Goal: Navigation & Orientation: Find specific page/section

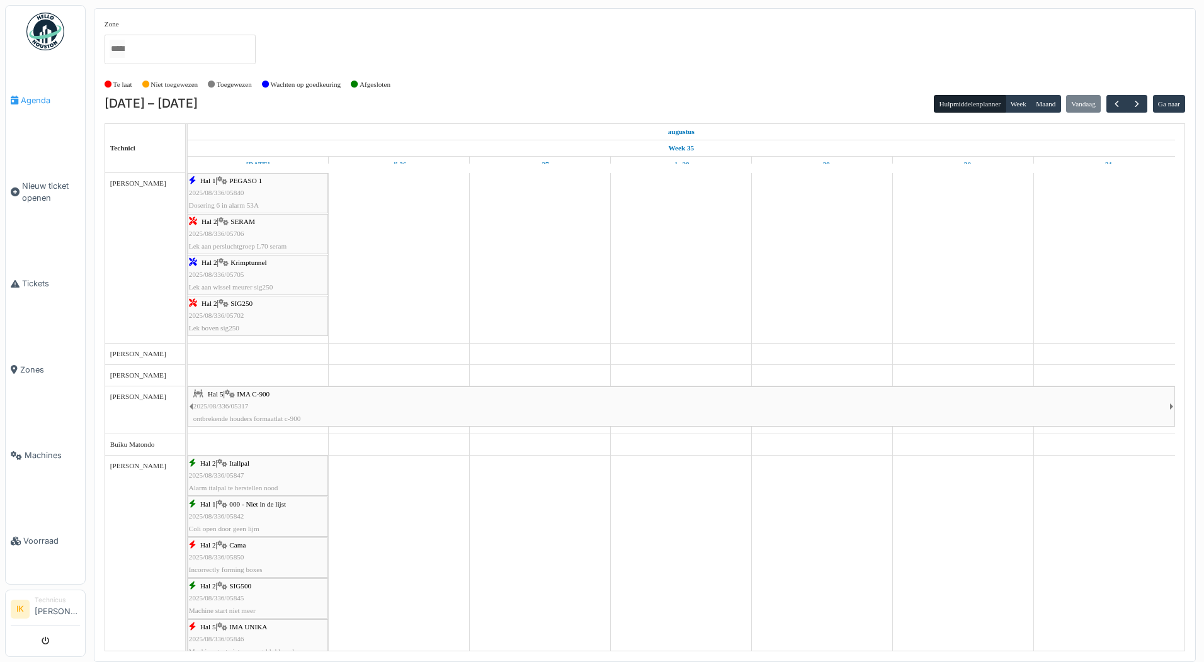
scroll to position [938, 0]
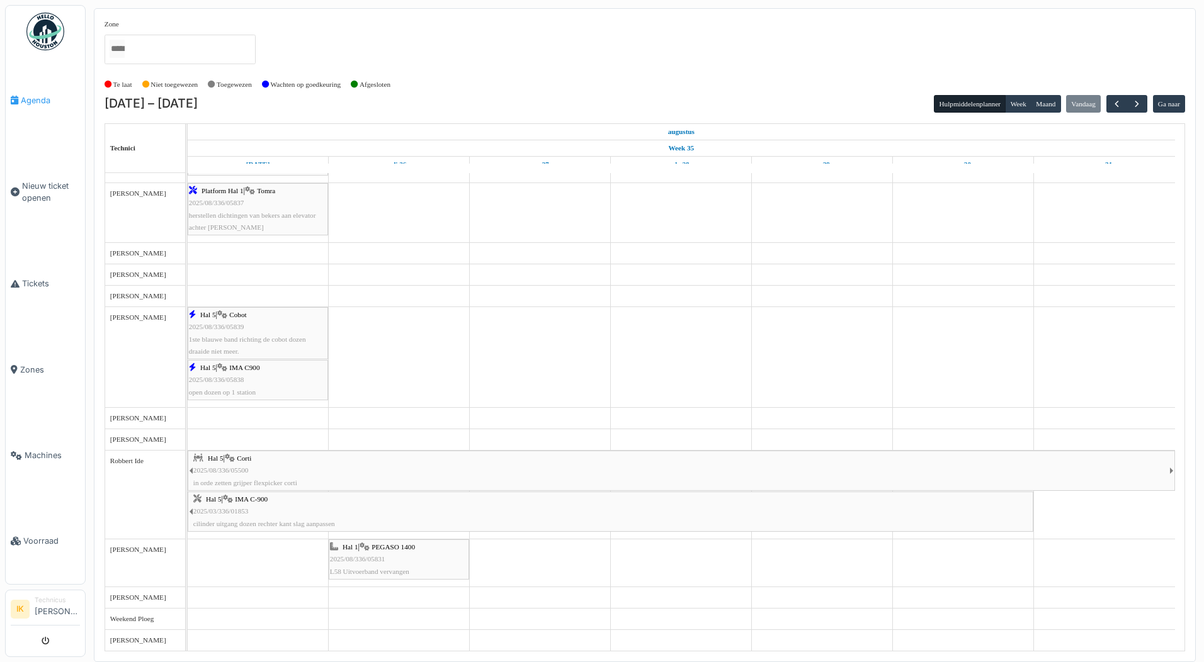
click at [35, 103] on span "Agenda" at bounding box center [50, 100] width 59 height 12
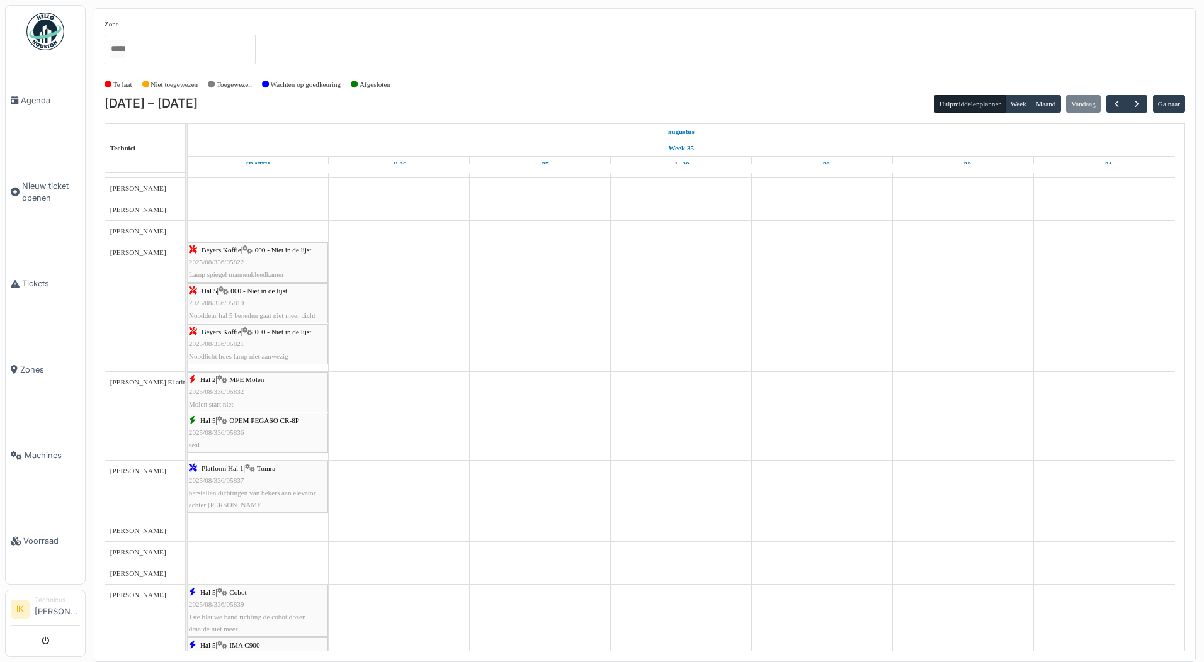
scroll to position [630, 0]
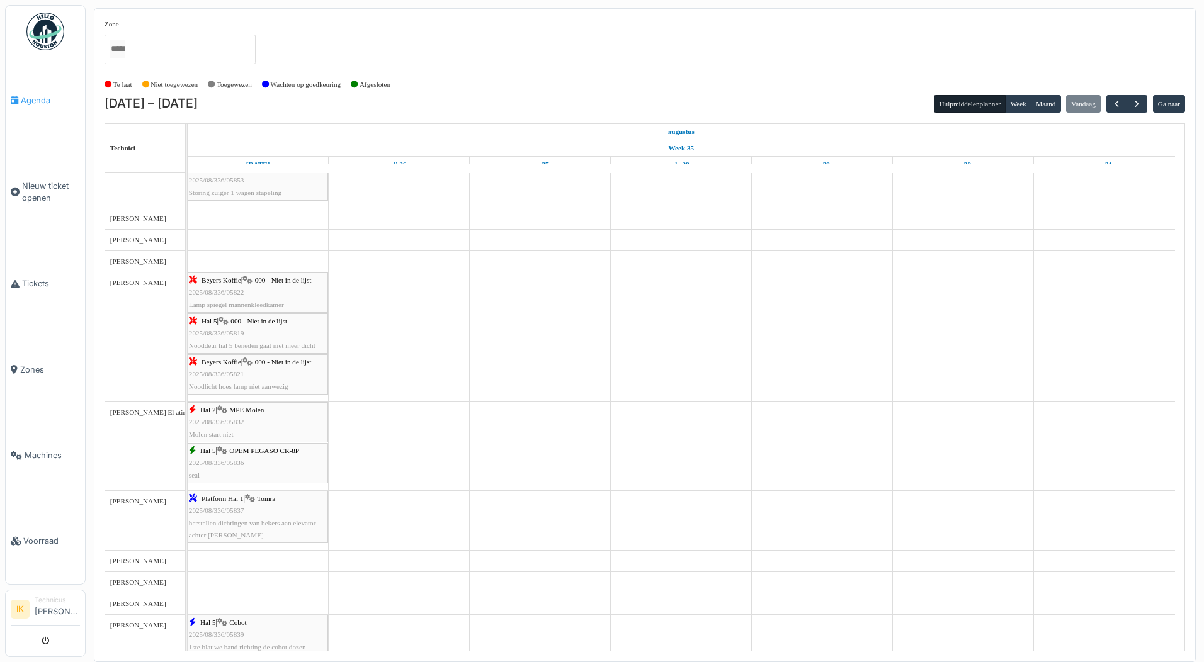
click at [31, 99] on span "Agenda" at bounding box center [50, 100] width 59 height 12
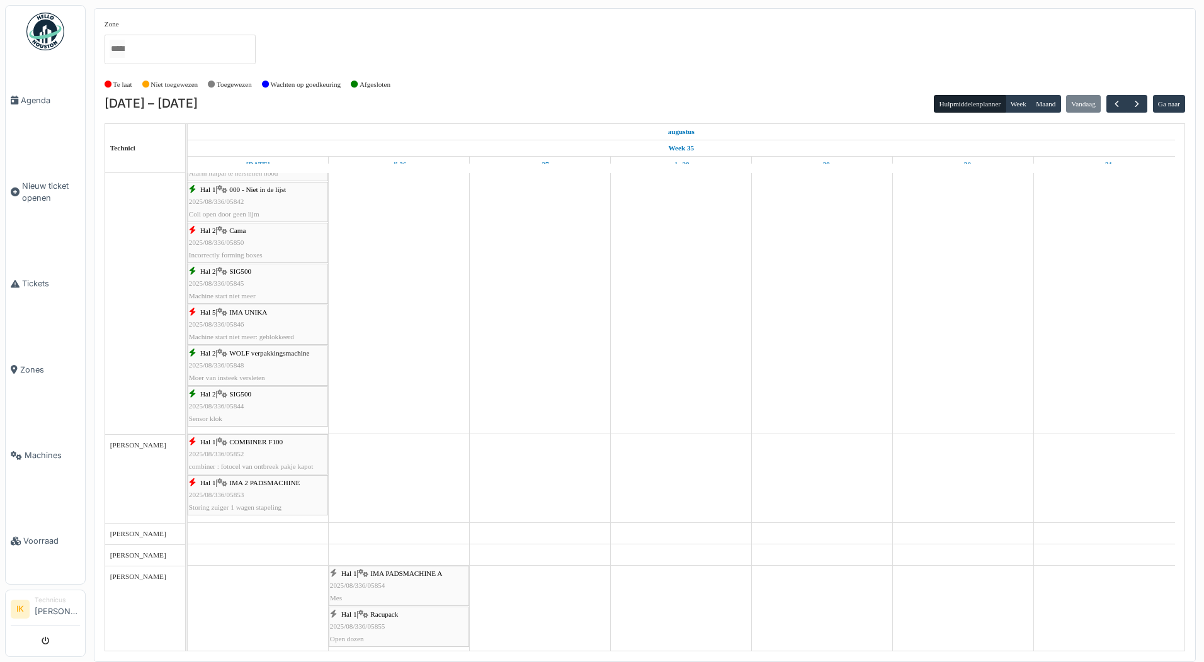
scroll to position [315, 0]
click at [45, 98] on span "Agenda" at bounding box center [50, 100] width 59 height 12
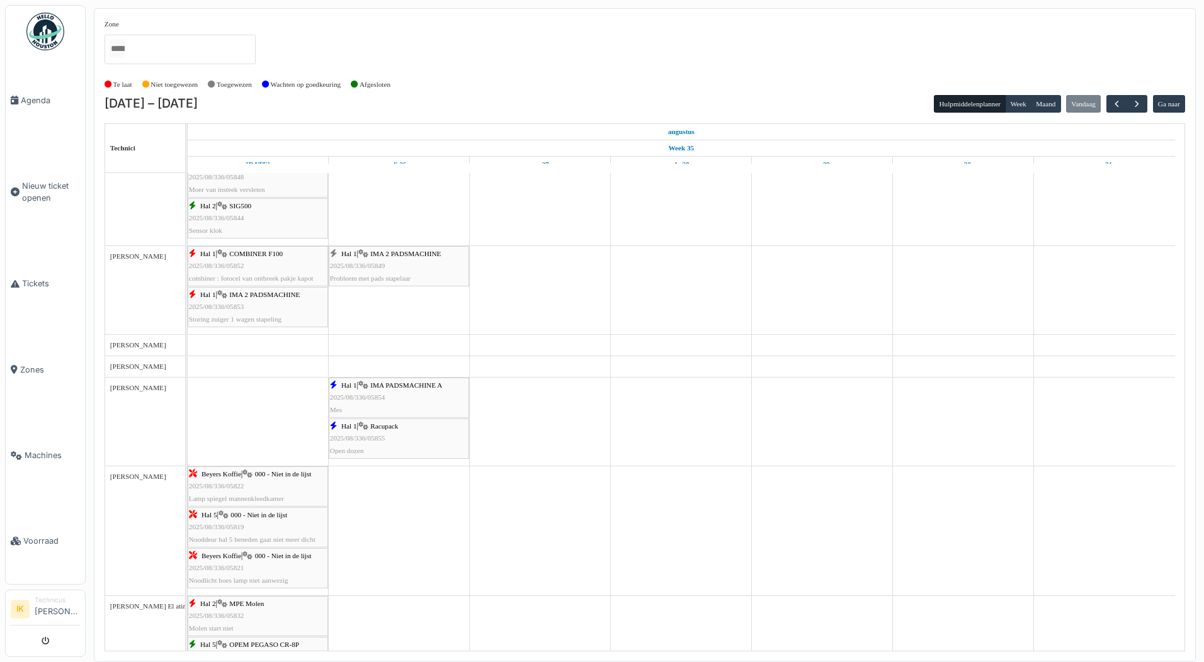
scroll to position [504, 0]
click at [388, 261] on div "Hal 1 | IMA 2 PADSMACHINE 2025/08/336/05849 Probleem met pads stapelaar" at bounding box center [399, 265] width 138 height 37
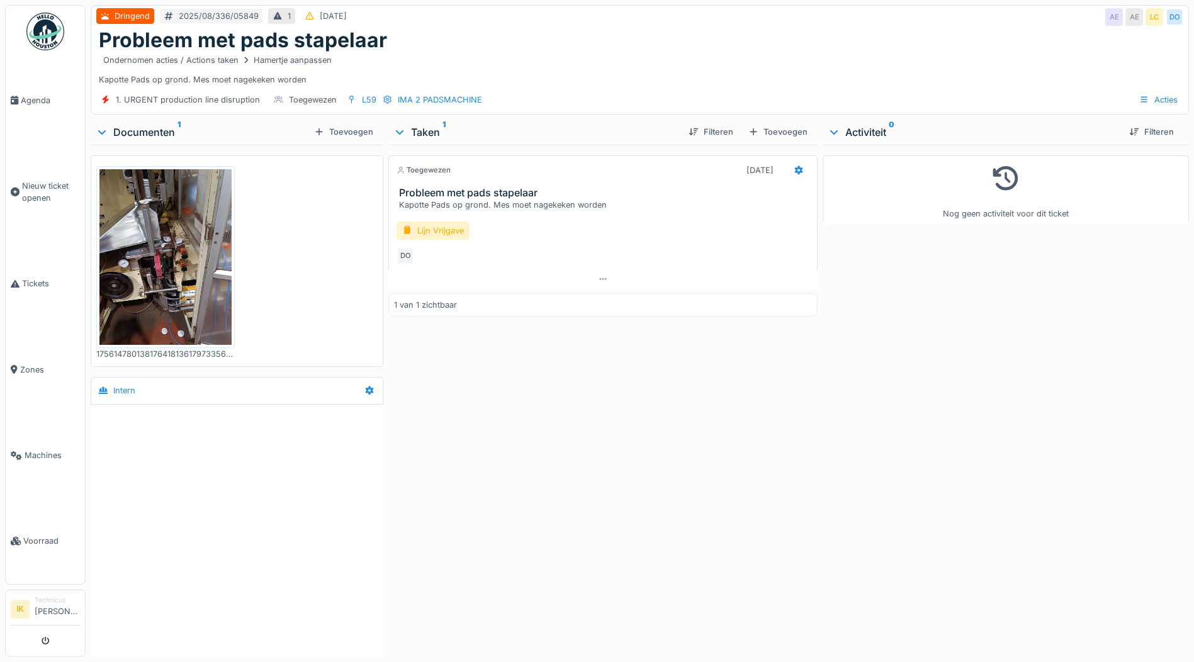
click at [154, 272] on img at bounding box center [165, 257] width 132 height 176
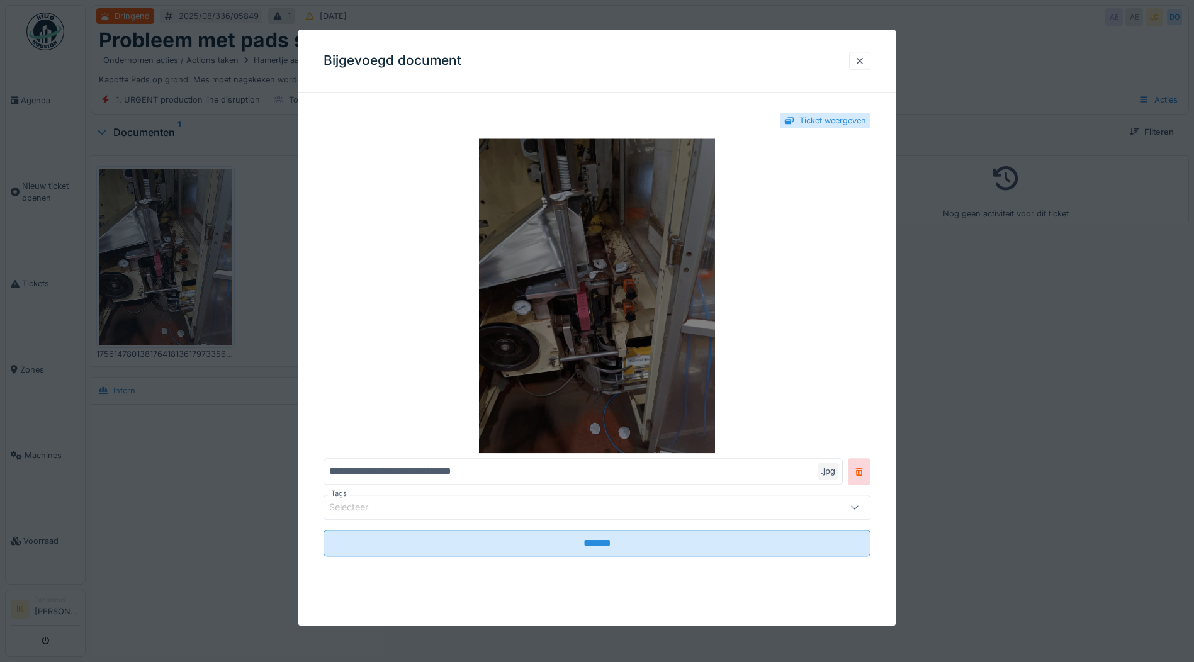
click at [599, 274] on img at bounding box center [597, 296] width 547 height 315
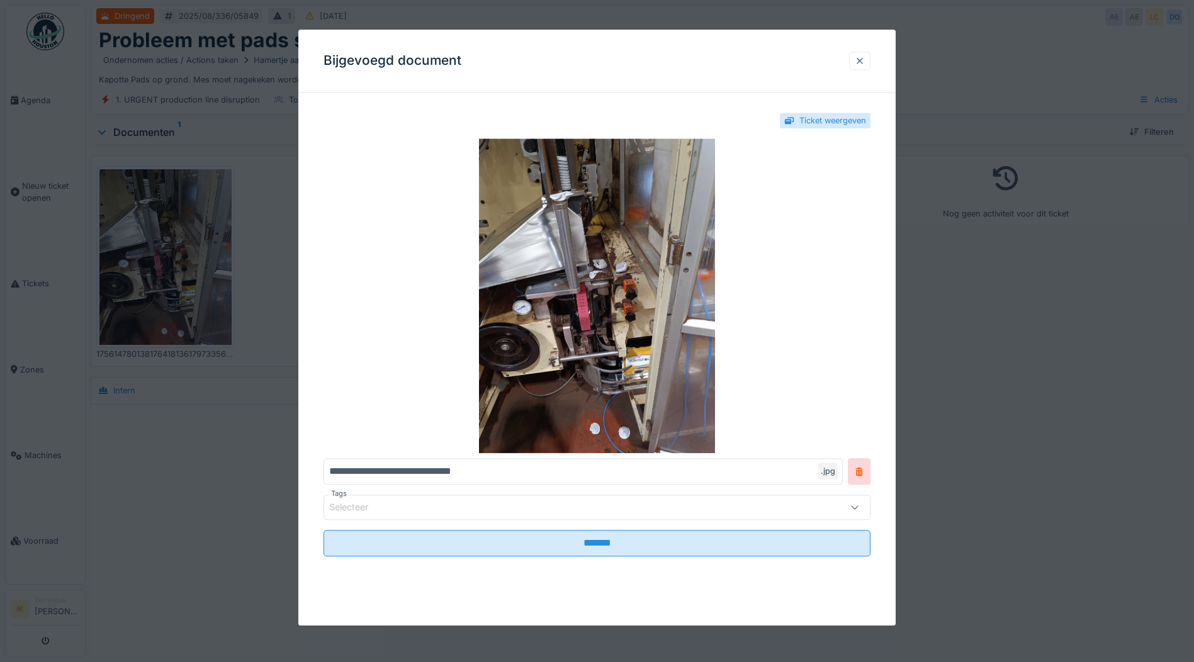
click at [861, 63] on div at bounding box center [860, 61] width 10 height 12
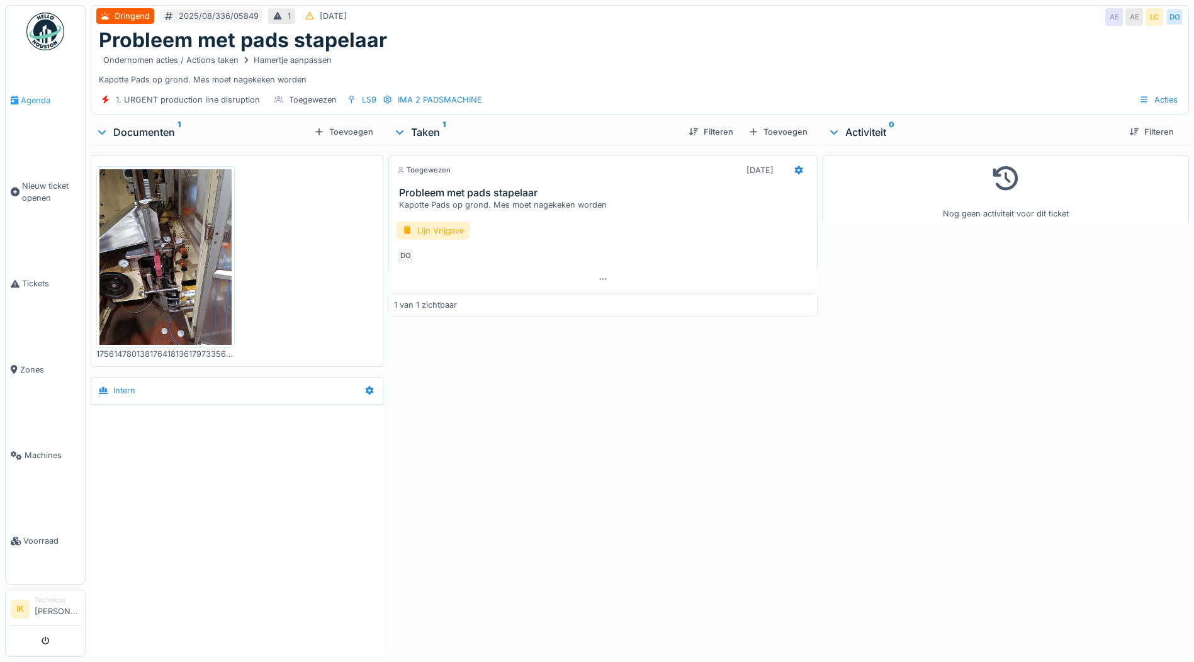
click at [28, 100] on span "Agenda" at bounding box center [50, 100] width 59 height 12
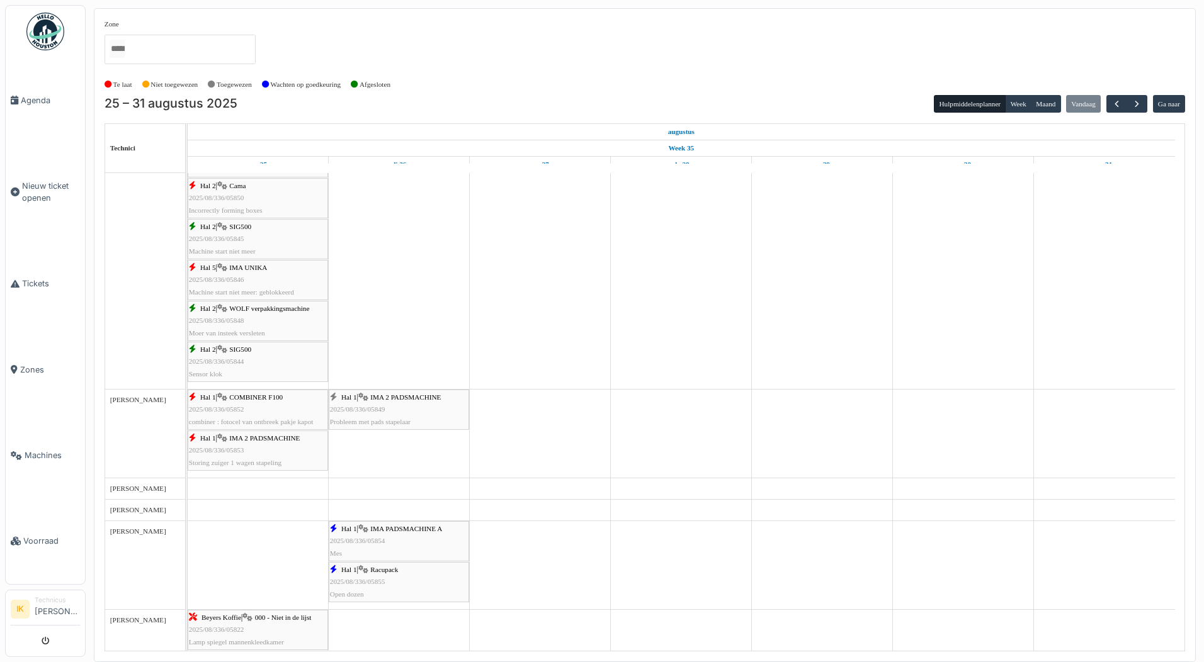
scroll to position [378, 0]
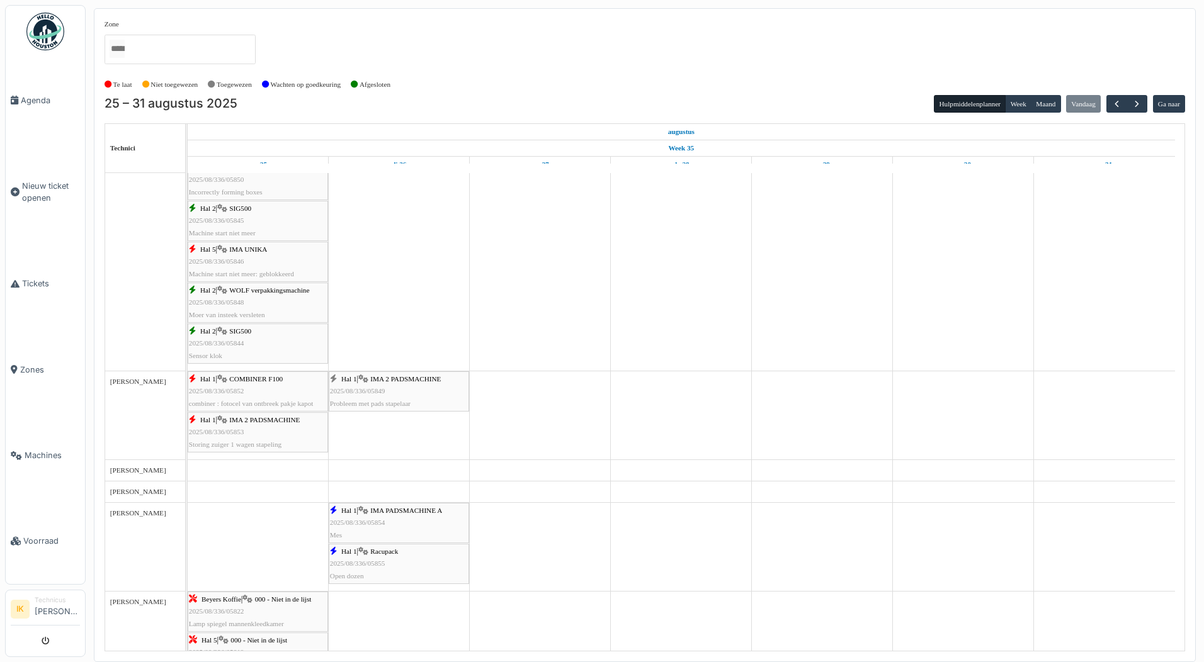
click at [213, 434] on span "2025/08/336/05853" at bounding box center [216, 432] width 55 height 8
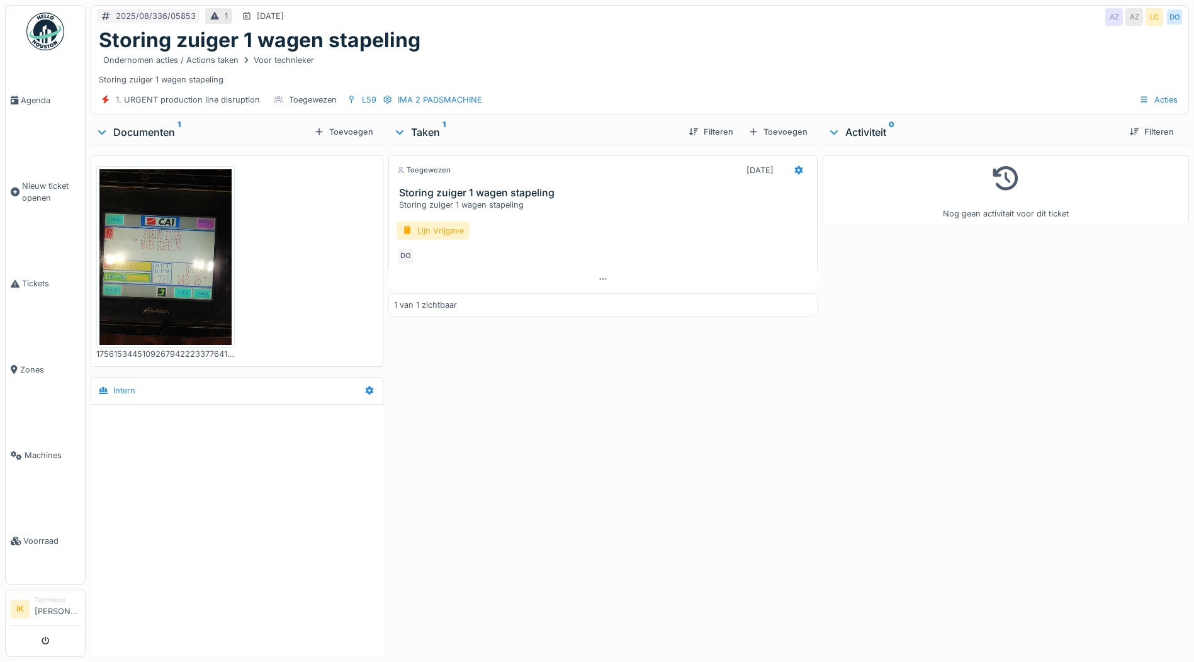
click at [138, 272] on img at bounding box center [165, 257] width 132 height 176
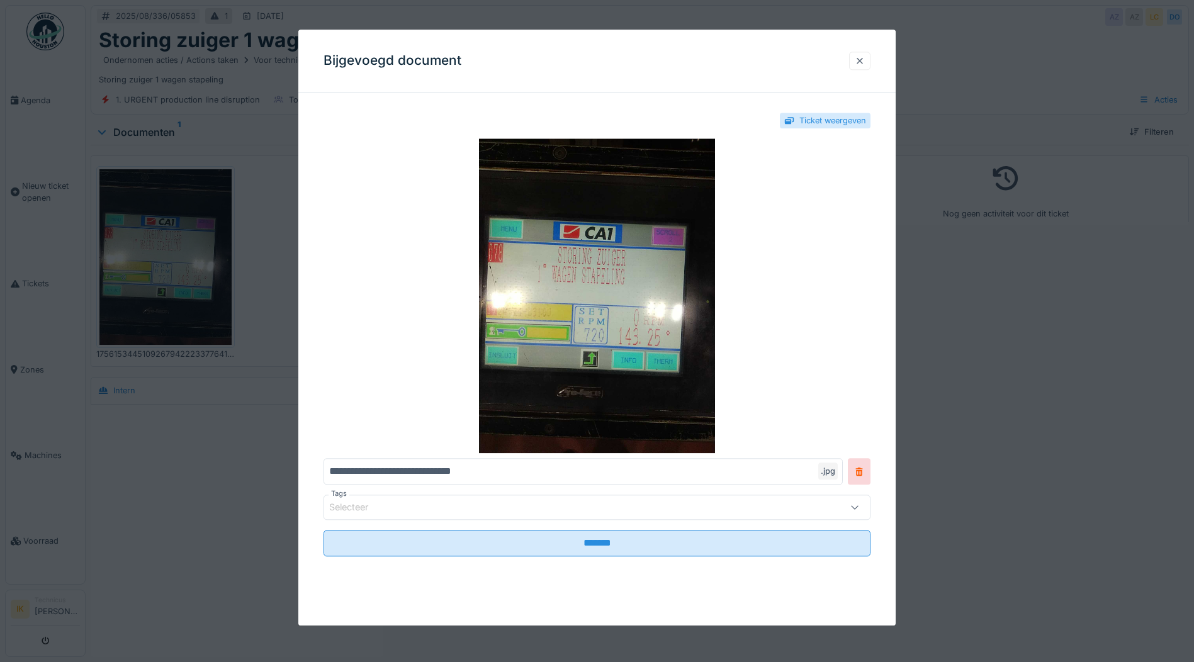
click at [865, 59] on div at bounding box center [860, 61] width 10 height 12
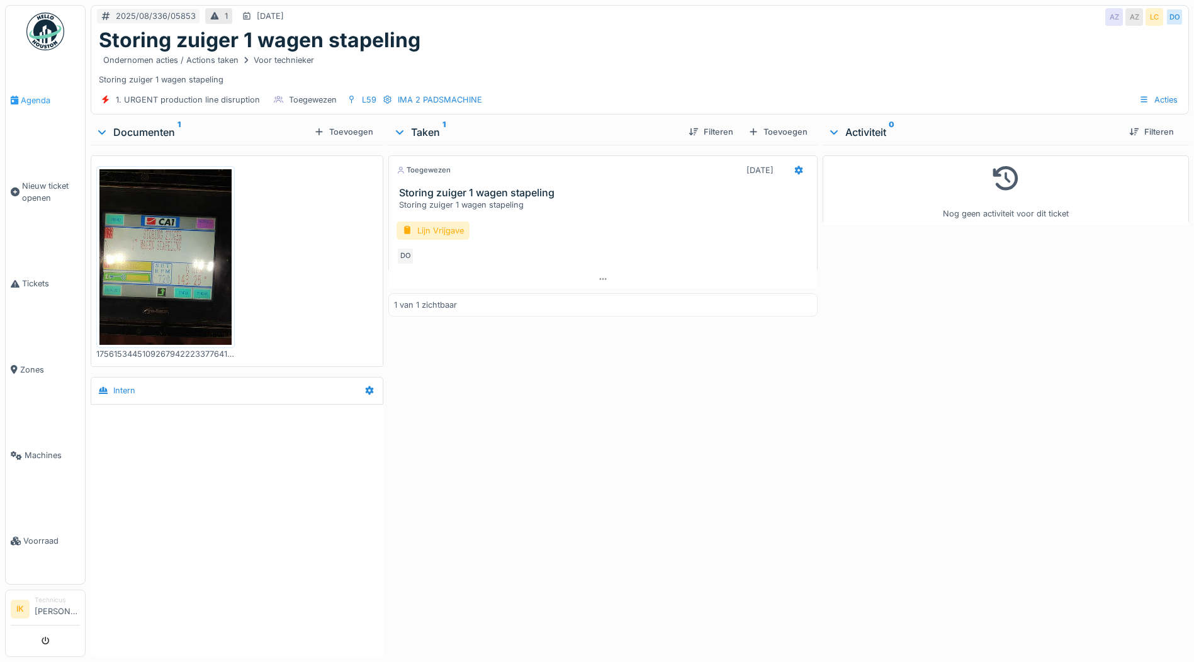
click at [41, 96] on span "Agenda" at bounding box center [50, 100] width 59 height 12
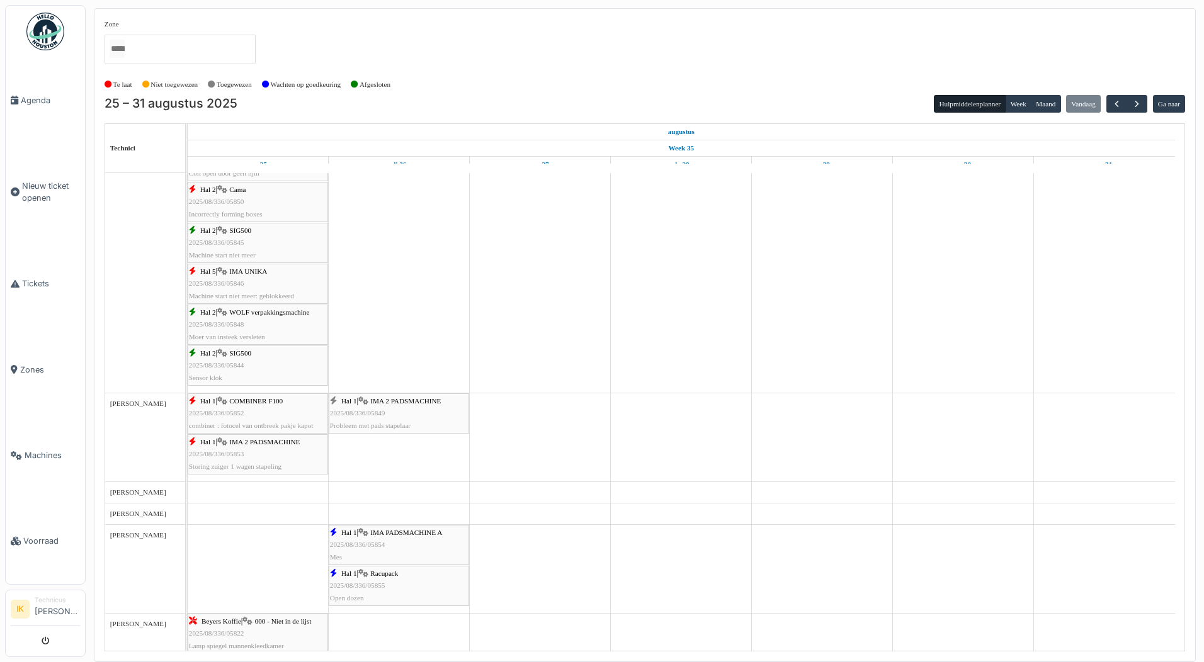
scroll to position [378, 0]
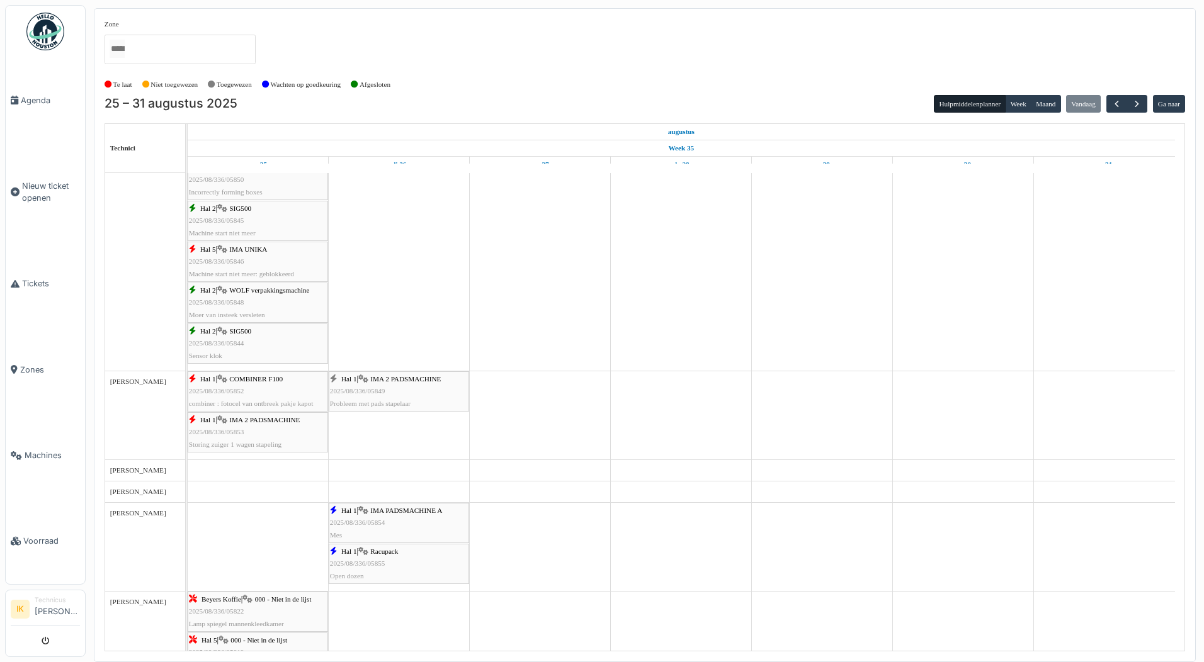
click at [401, 519] on div "Hal 1 | IMA PADSMACHINE A 2025/08/336/05854 Mes" at bounding box center [399, 523] width 138 height 37
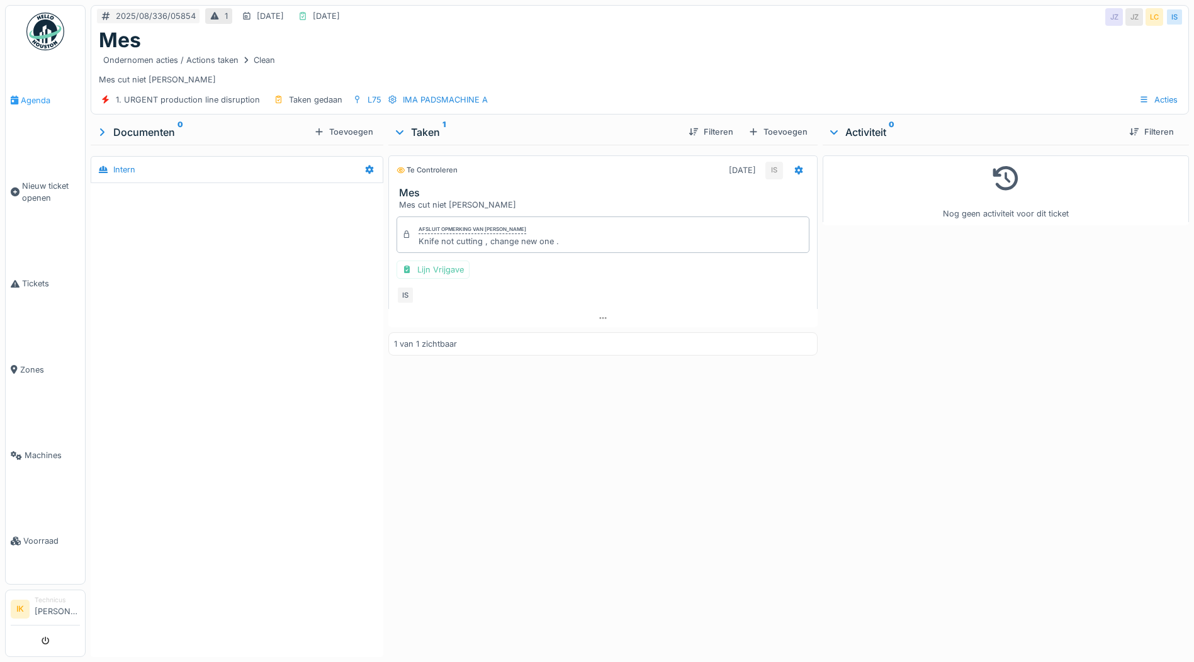
click at [42, 100] on span "Agenda" at bounding box center [50, 100] width 59 height 12
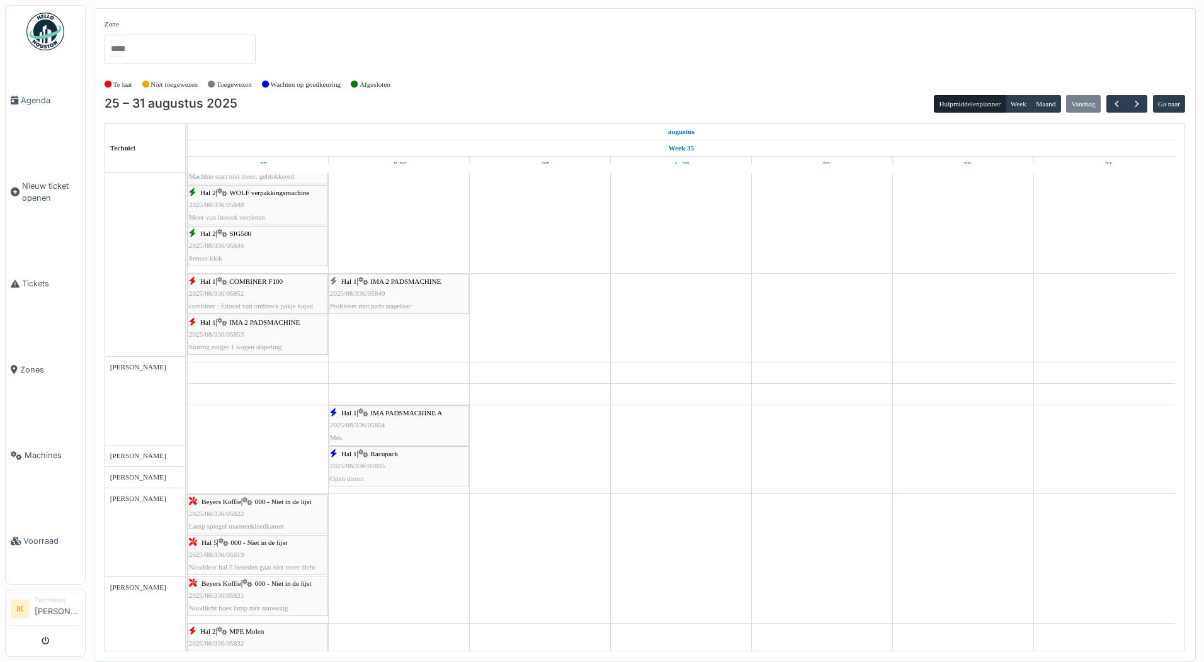
scroll to position [504, 0]
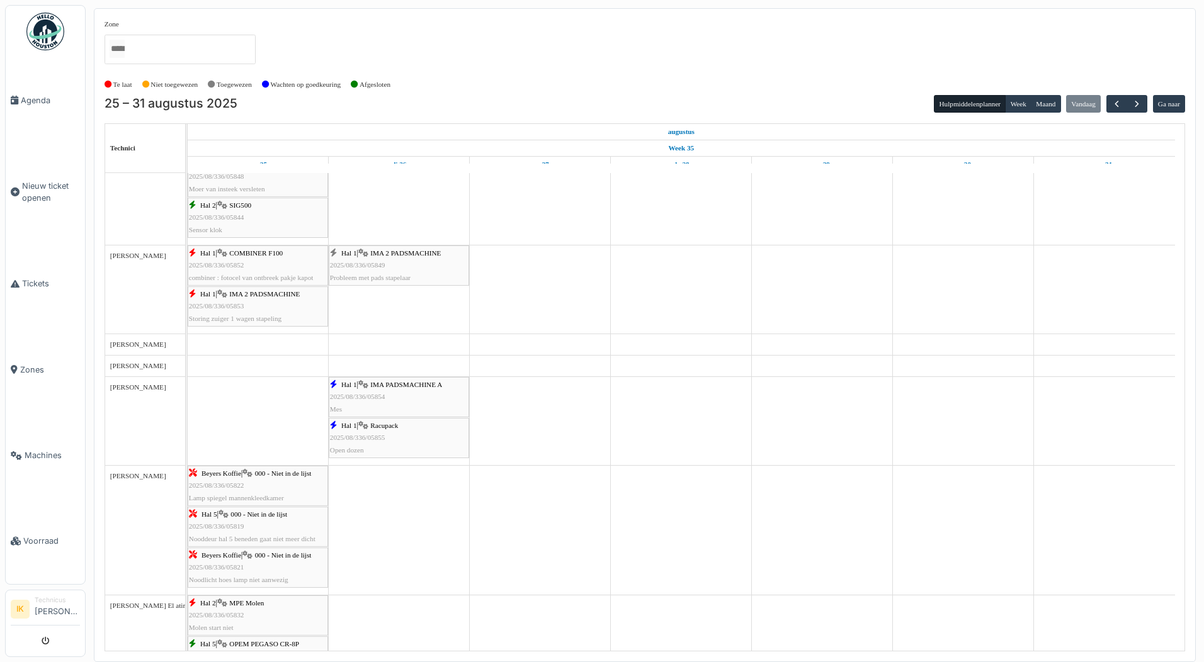
click at [361, 445] on div "Hal 1 | Racupack 2025/08/336/05855 Open dozen" at bounding box center [399, 438] width 138 height 37
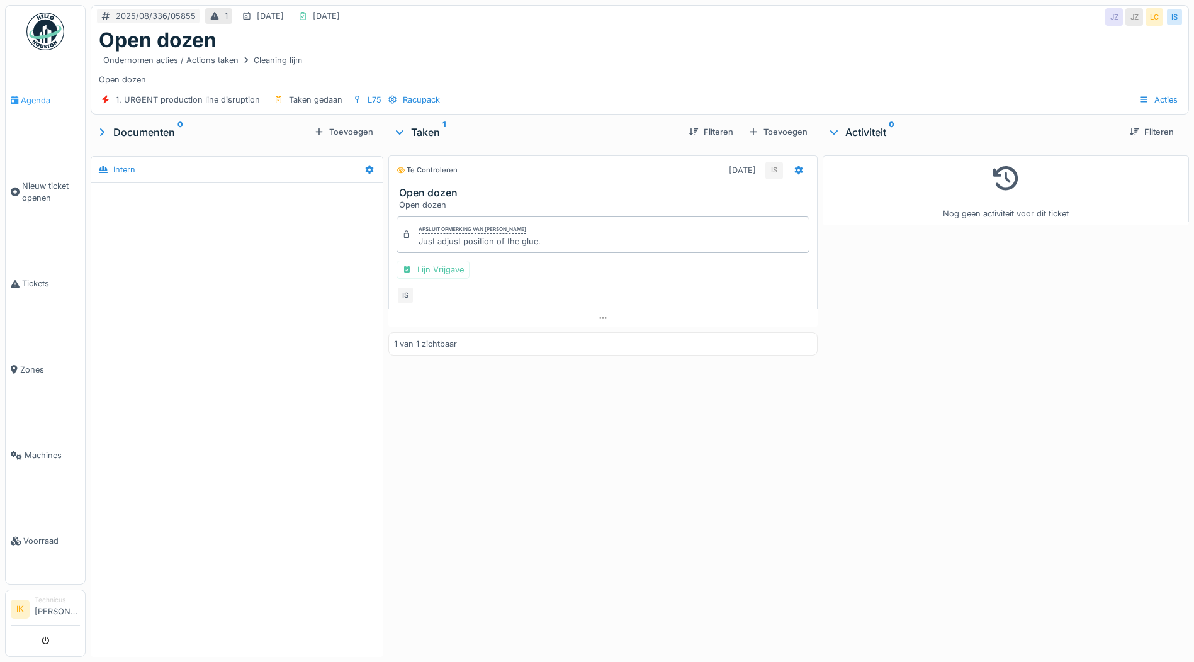
click at [36, 99] on span "Agenda" at bounding box center [50, 100] width 59 height 12
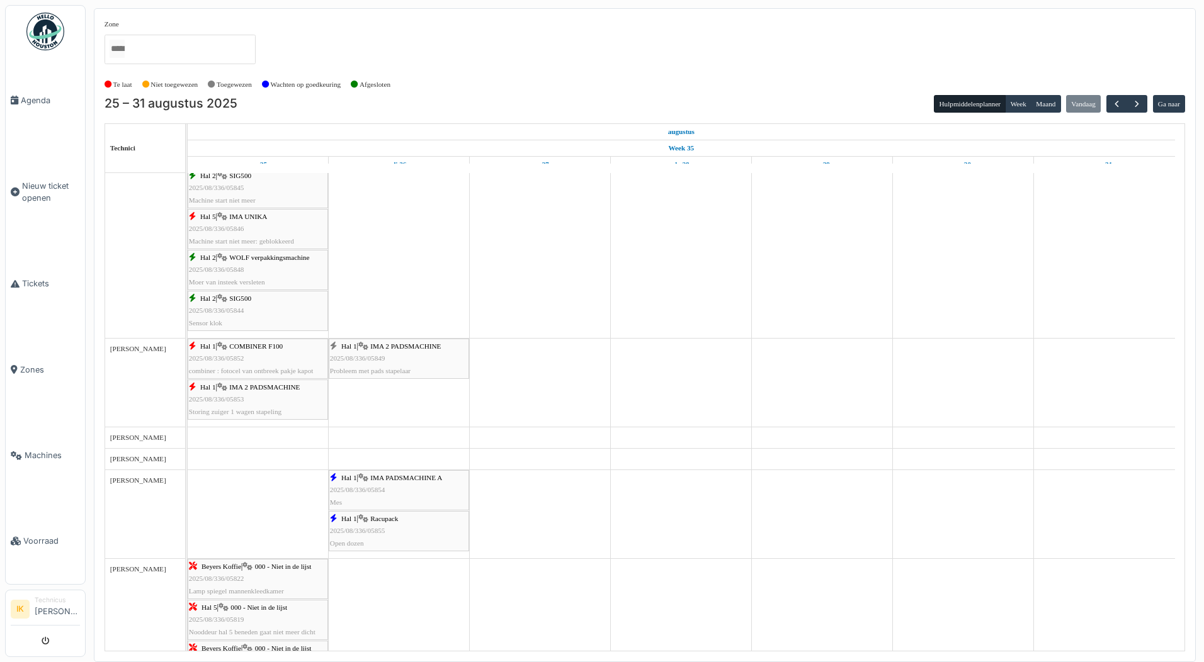
scroll to position [504, 0]
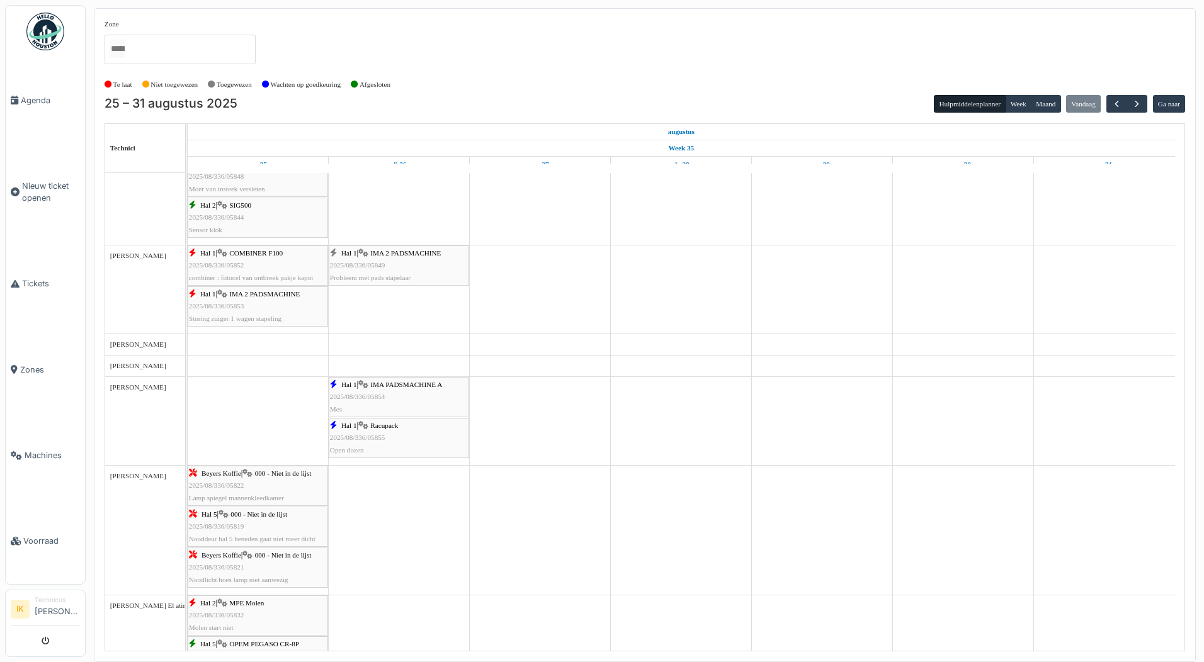
click at [538, 494] on td at bounding box center [540, 410] width 141 height 1483
